Goal: Information Seeking & Learning: Learn about a topic

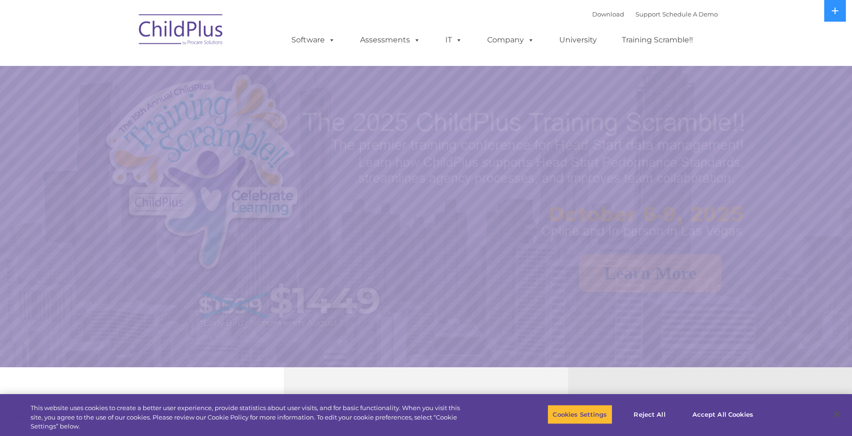
select select "MEDIUM"
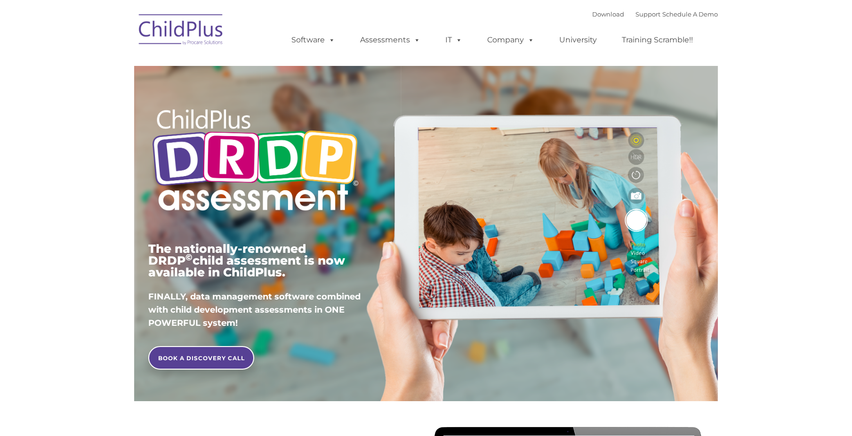
type input ""
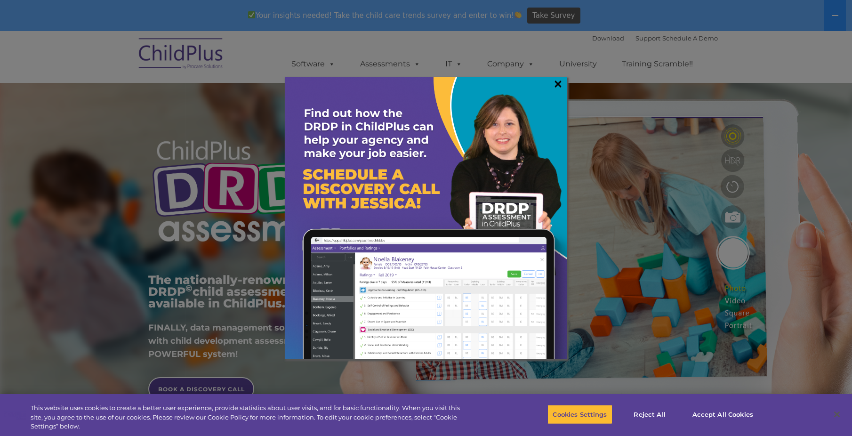
click at [554, 82] on link "×" at bounding box center [557, 83] width 11 height 9
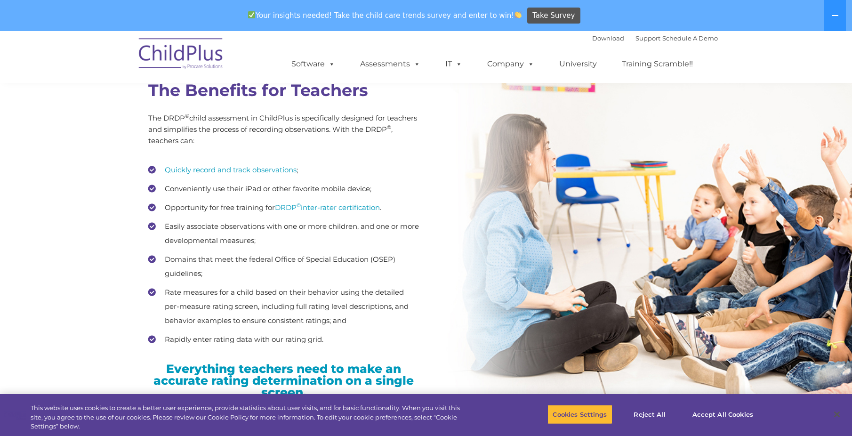
scroll to position [1311, 0]
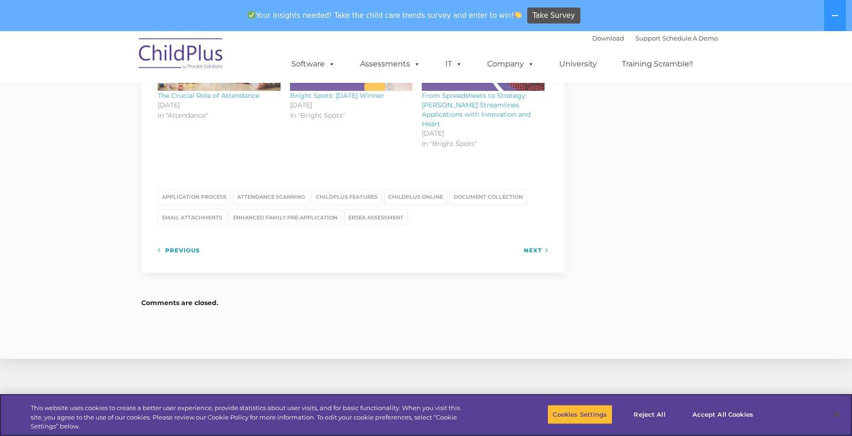
scroll to position [1216, 0]
